Goal: Task Accomplishment & Management: Manage account settings

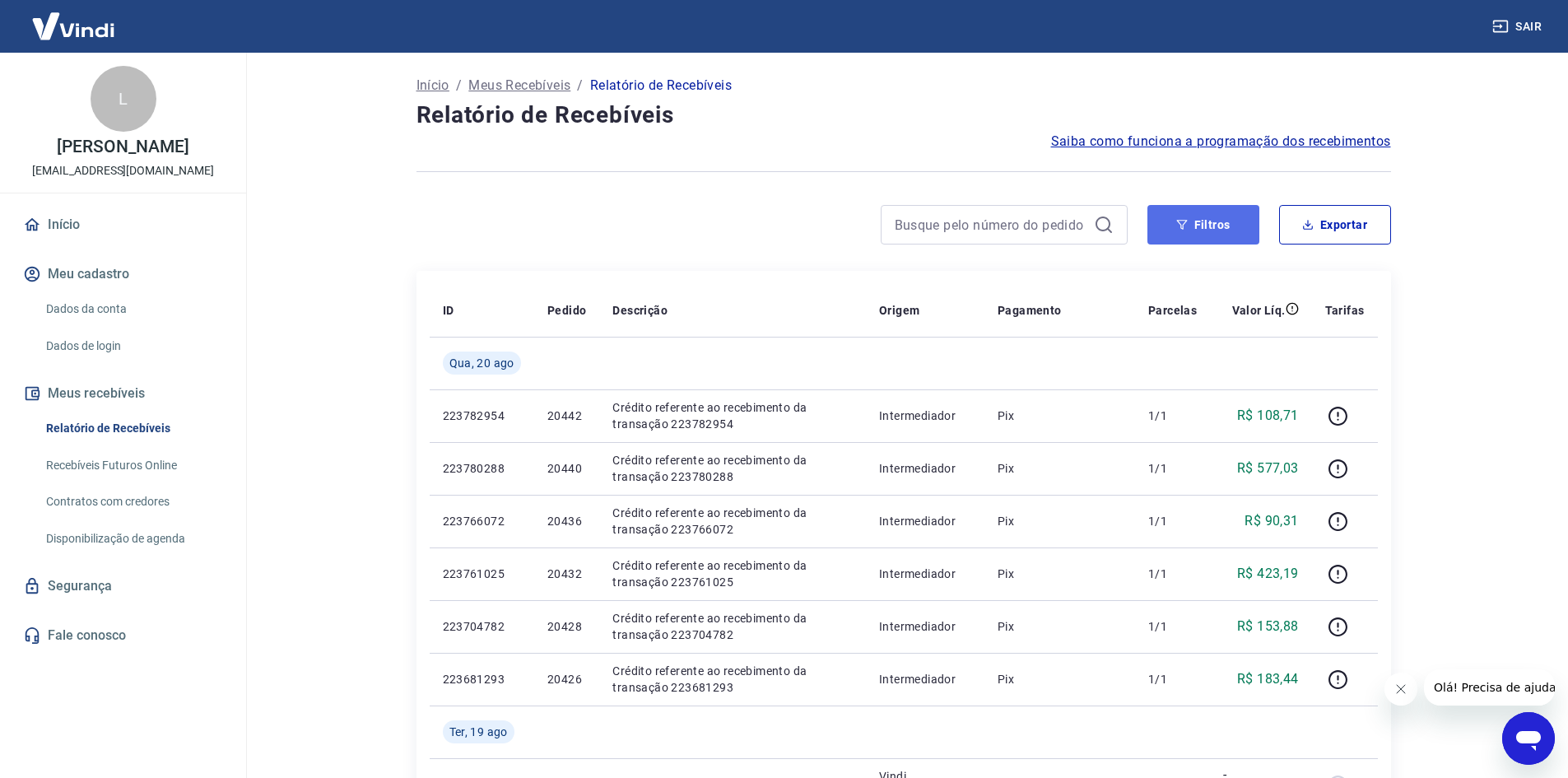
click at [1157, 235] on button "Filtros" at bounding box center [1204, 225] width 112 height 40
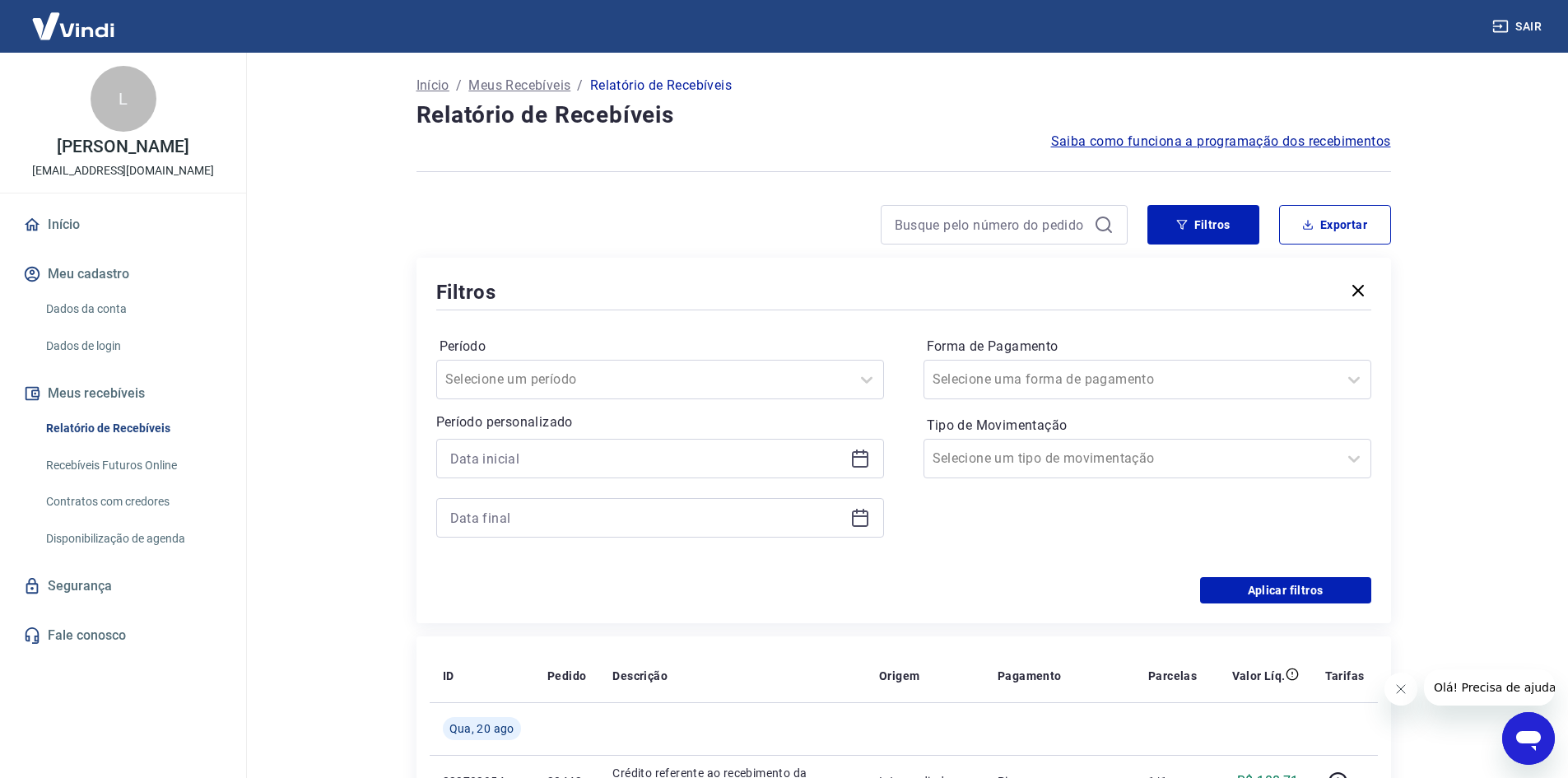
click at [855, 448] on div at bounding box center [660, 459] width 448 height 40
click at [863, 458] on icon at bounding box center [860, 457] width 16 height 2
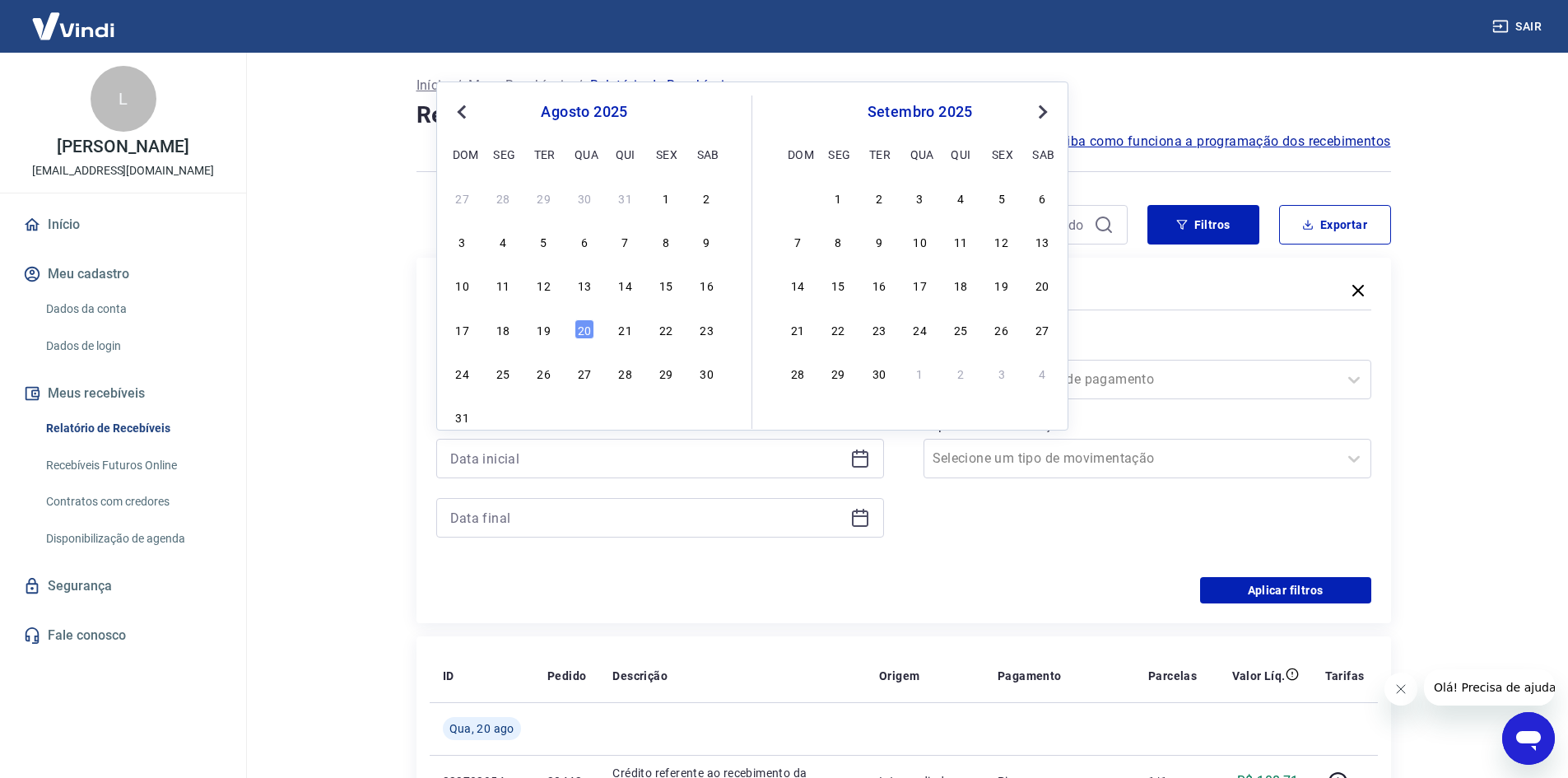
click at [555, 323] on div "17 18 19 20 21 22 23" at bounding box center [584, 329] width 268 height 23
click at [553, 323] on div "17 18 19 20 21 22 23" at bounding box center [584, 329] width 268 height 23
click at [551, 326] on div "19" at bounding box center [545, 330] width 20 height 20
type input "[DATE]"
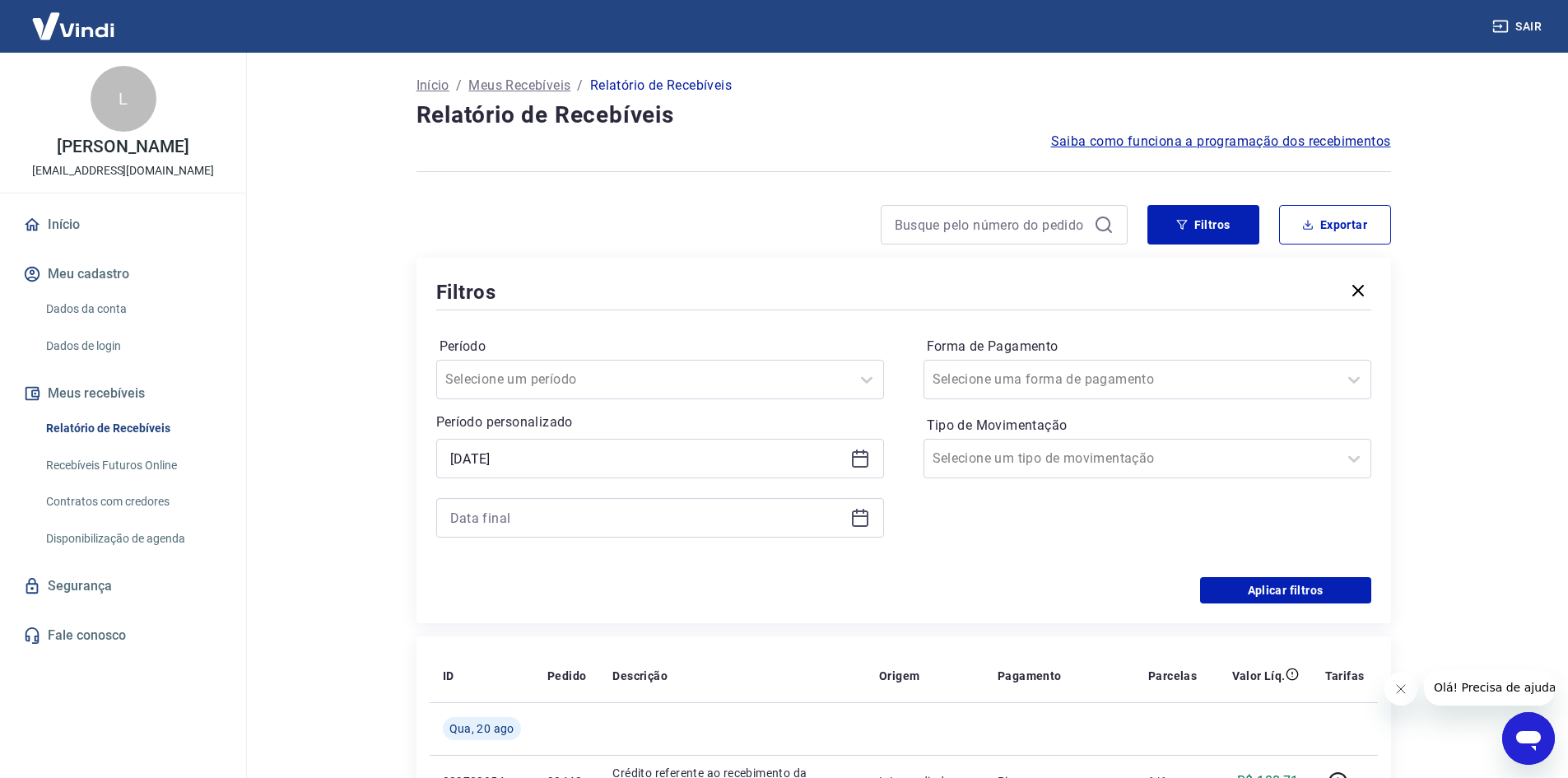
click at [864, 516] on icon at bounding box center [860, 517] width 16 height 2
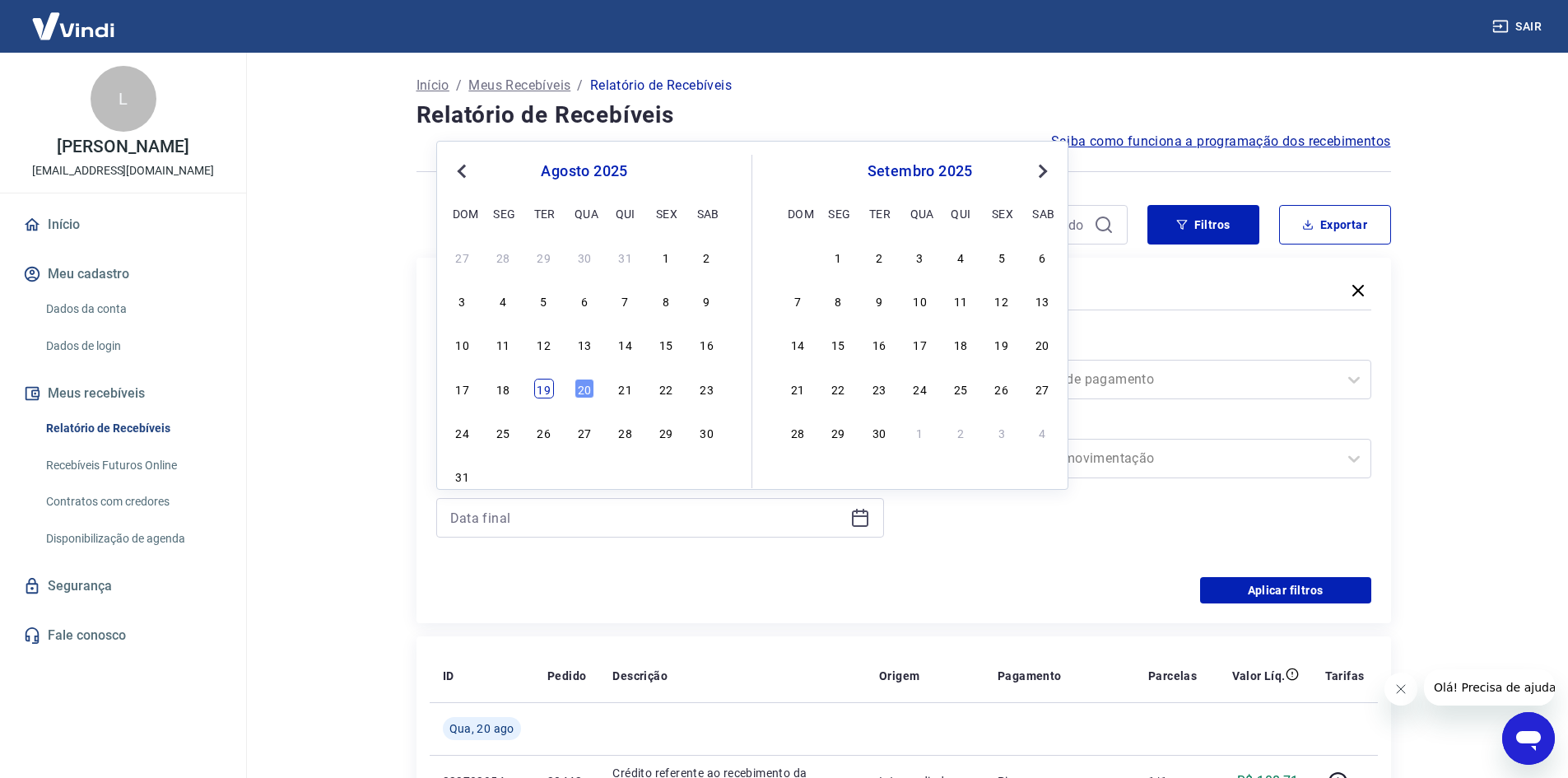
click at [535, 390] on div "19" at bounding box center [545, 389] width 20 height 20
click at [535, 390] on div at bounding box center [643, 380] width 397 height 23
type input "[DATE]"
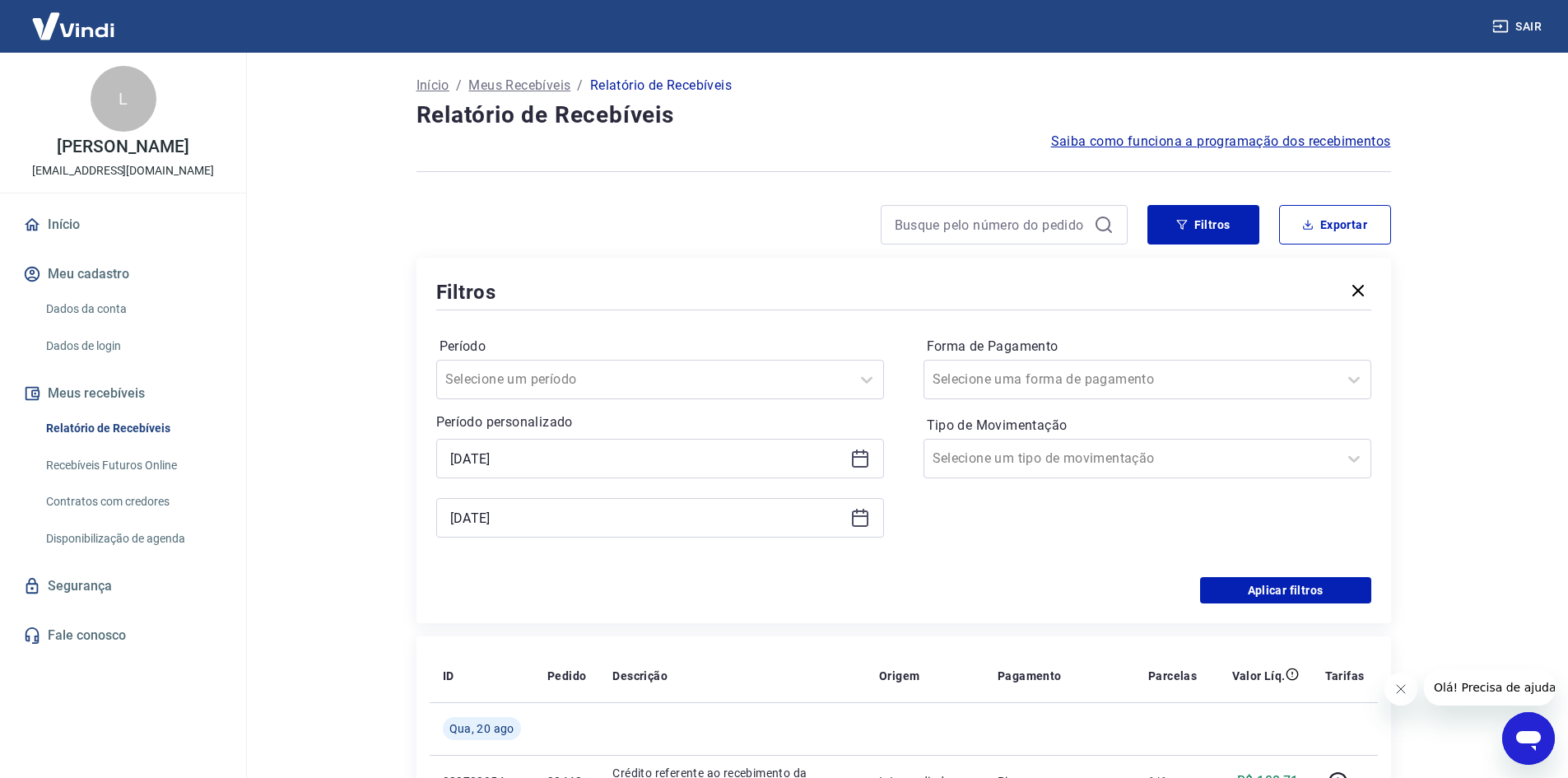
click at [1173, 527] on div "Forma de Pagamento Selecione uma forma de pagamento Tipo de Movimentação Seleci…" at bounding box center [1148, 445] width 448 height 224
drag, startPoint x: 1244, startPoint y: 588, endPoint x: 1207, endPoint y: 586, distance: 37.1
click at [1242, 593] on button "Aplicar filtros" at bounding box center [1286, 590] width 172 height 26
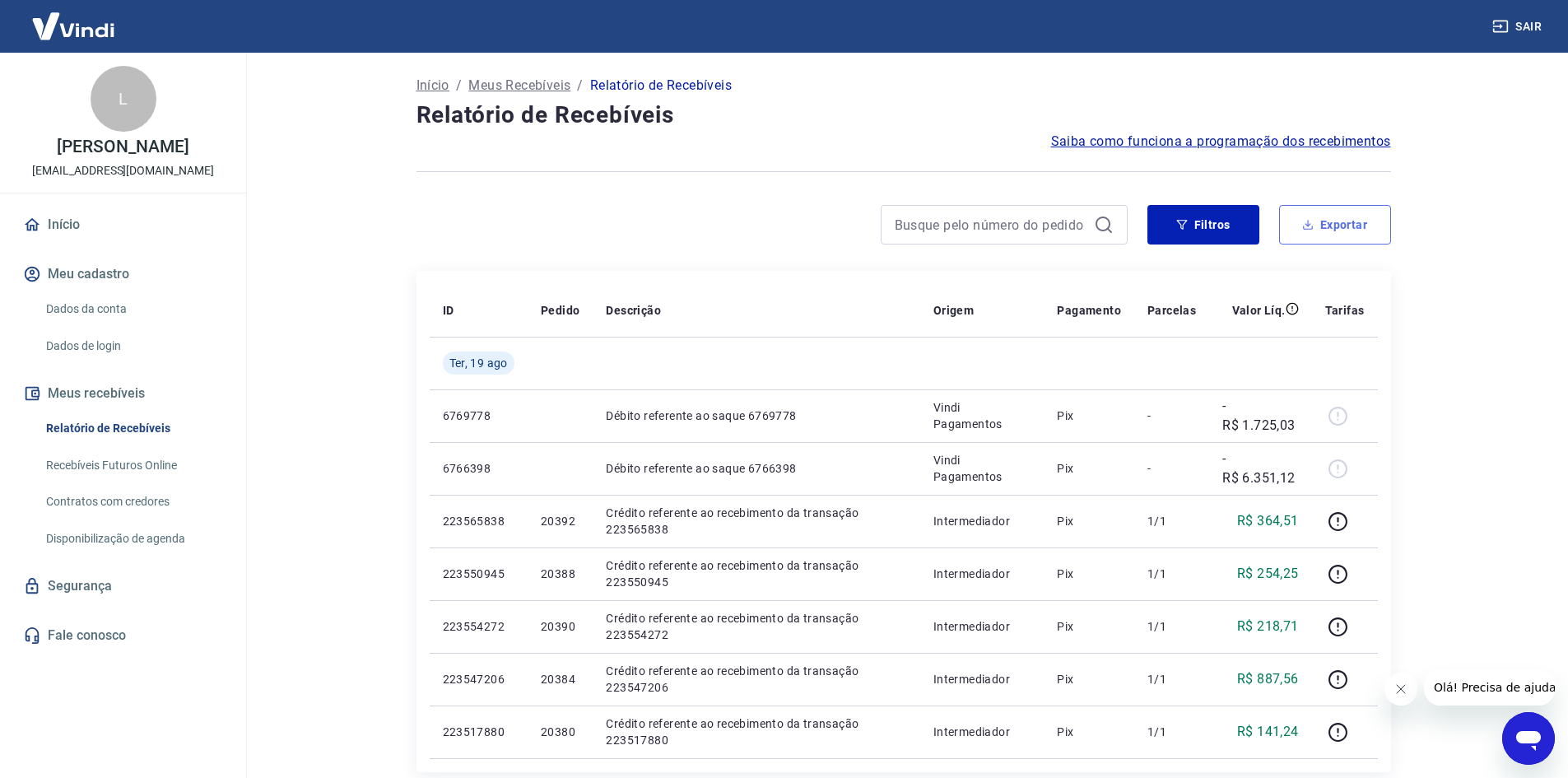
click at [1325, 237] on button "Exportar" at bounding box center [1335, 225] width 112 height 40
type input "[DATE]"
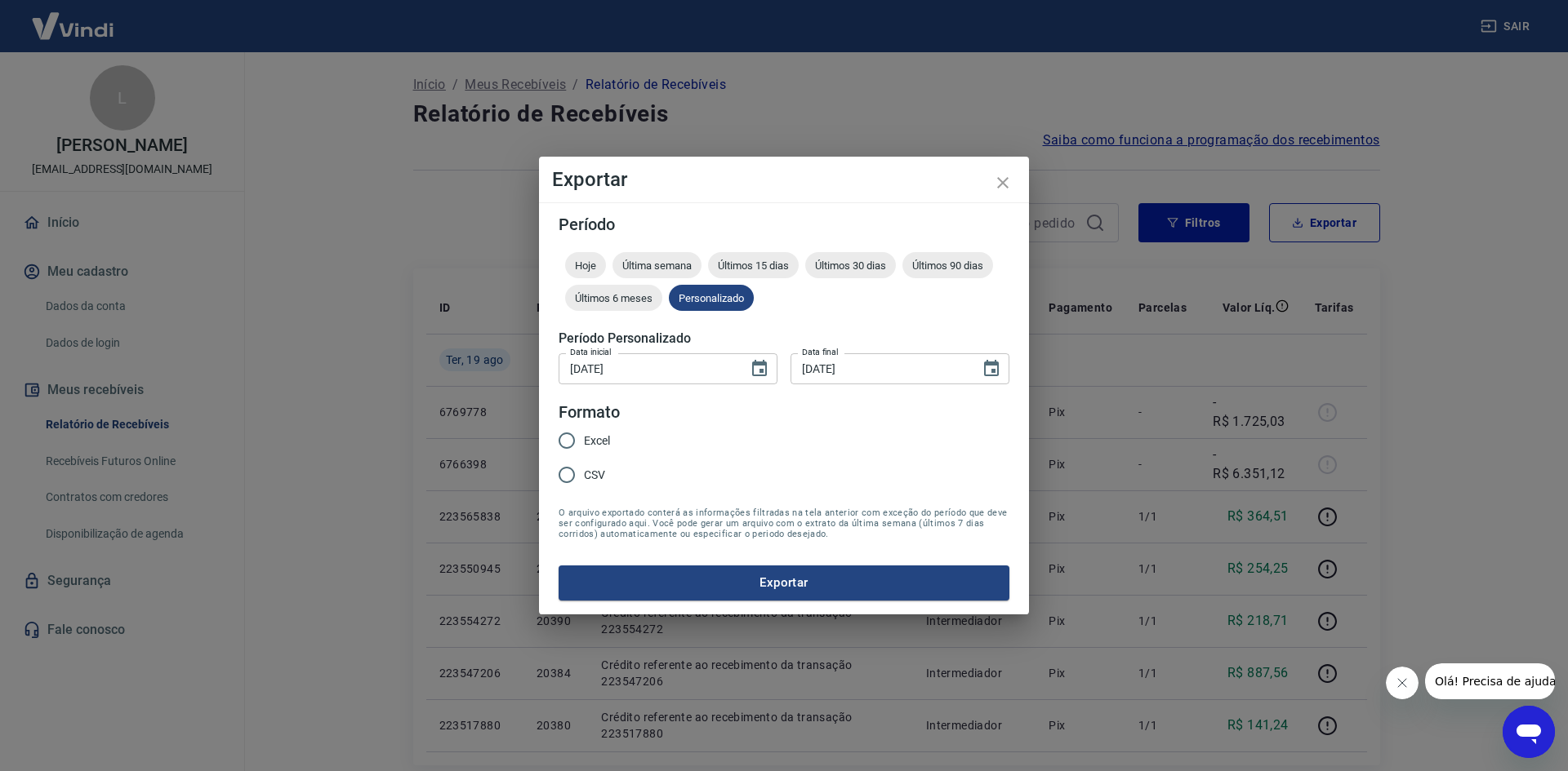
click at [582, 481] on input "CSV" at bounding box center [566, 475] width 34 height 34
radio input "true"
click at [711, 573] on button "Exportar" at bounding box center [783, 583] width 451 height 34
